Goal: Transaction & Acquisition: Purchase product/service

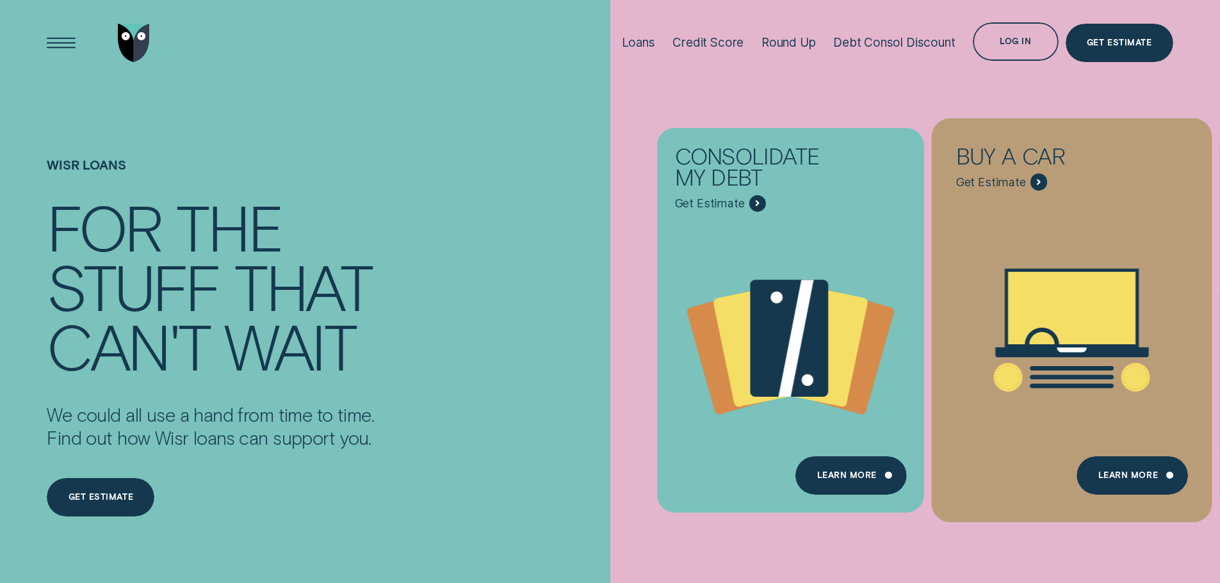
click at [1114, 254] on icon "Buy a car - Learn more" at bounding box center [1072, 330] width 281 height 213
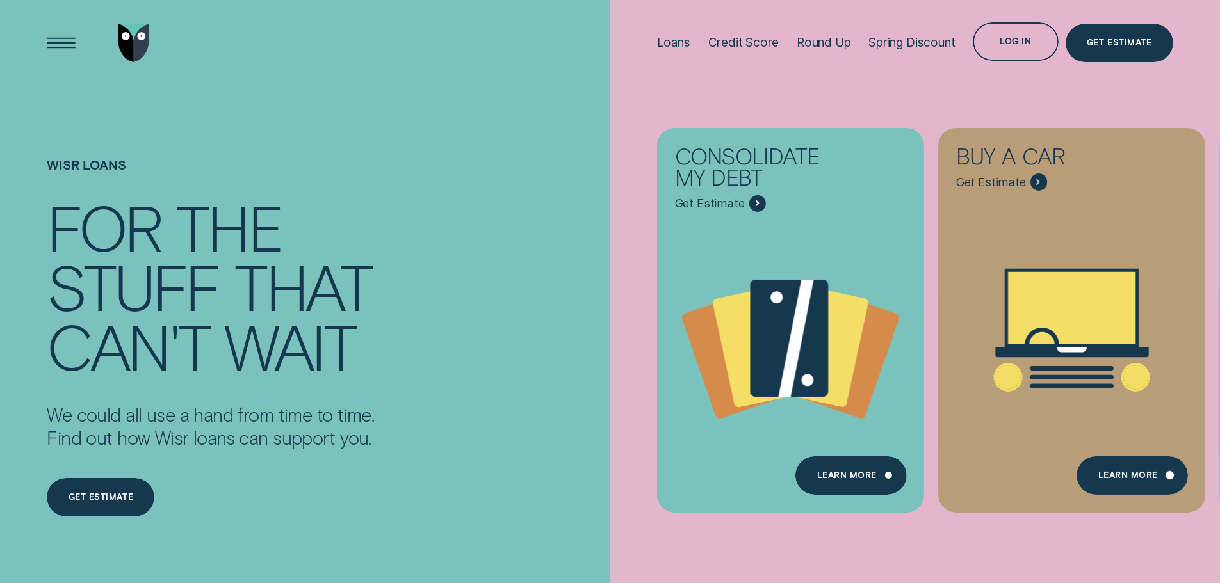
click at [1121, 465] on div "Learn More" at bounding box center [1132, 476] width 111 height 38
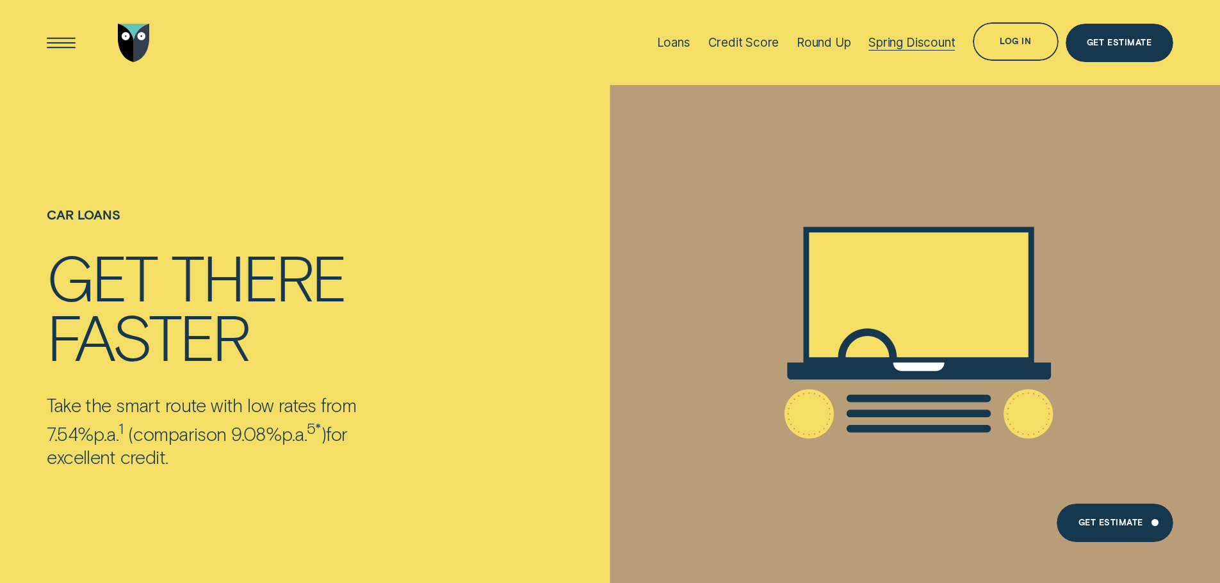
click at [909, 42] on div "Spring Discount" at bounding box center [911, 42] width 86 height 15
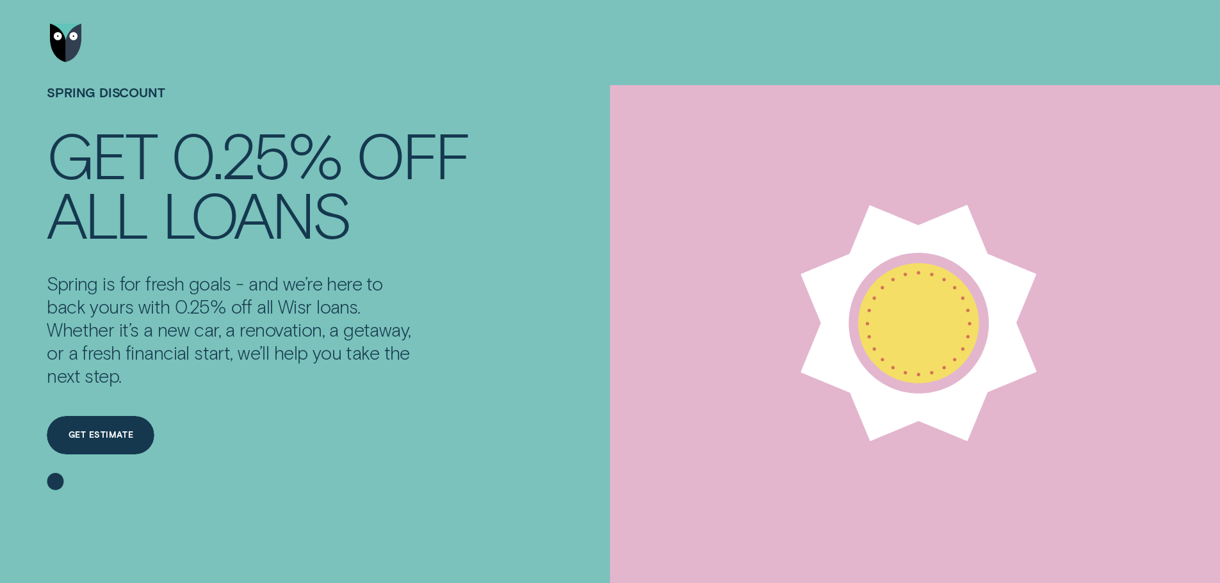
drag, startPoint x: 60, startPoint y: 45, endPoint x: 215, endPoint y: 33, distance: 155.5
click at [60, 45] on img "Go to home page" at bounding box center [66, 43] width 32 height 38
